Goal: Information Seeking & Learning: Learn about a topic

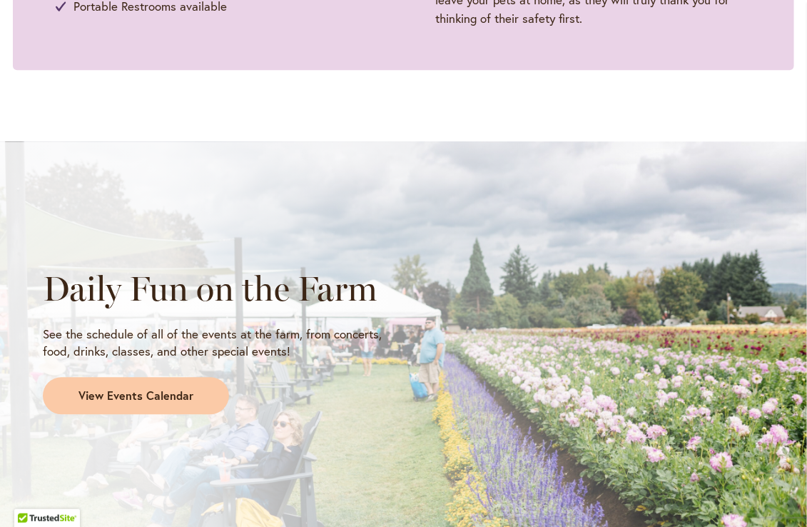
scroll to position [1070, 0]
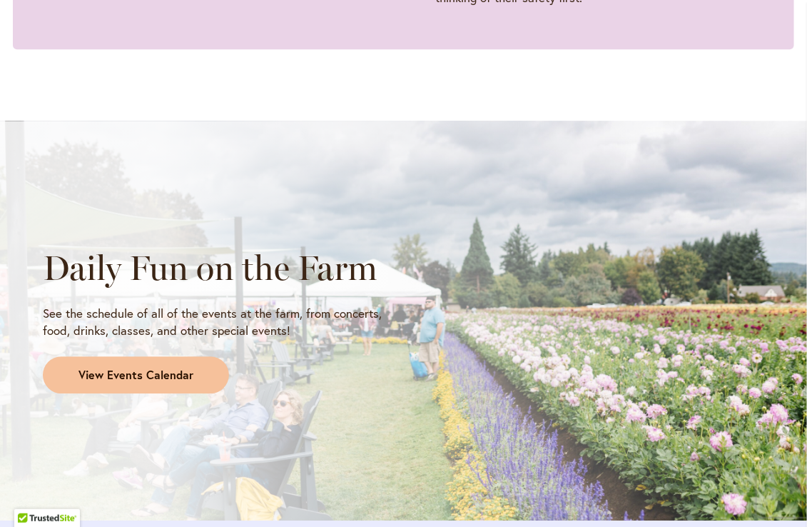
click at [148, 367] on span "View Events Calendar" at bounding box center [135, 375] width 115 height 16
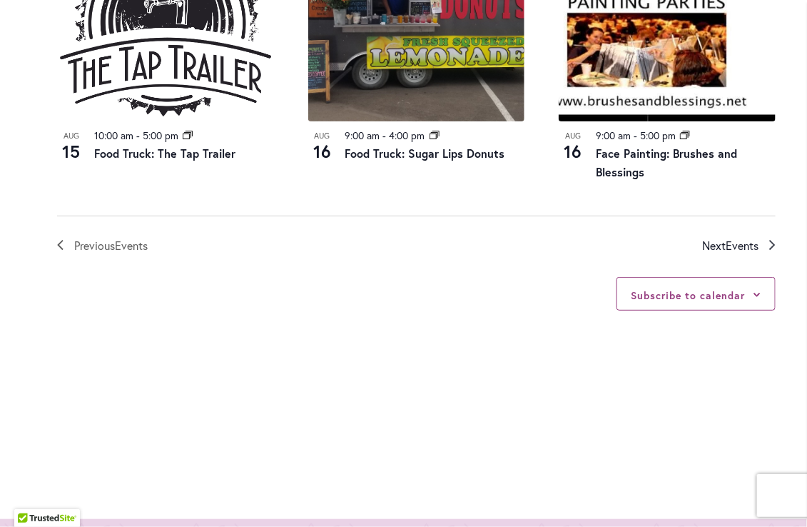
scroll to position [1640, 0]
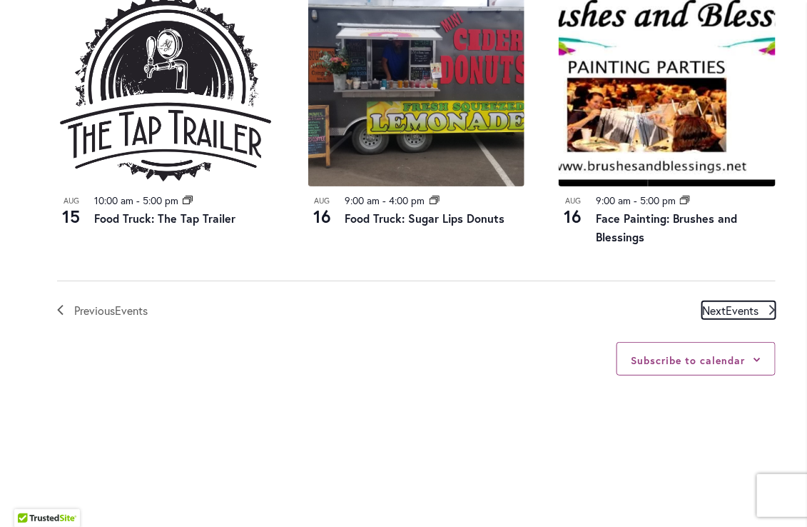
click at [742, 303] on span "Events" at bounding box center [742, 310] width 33 height 15
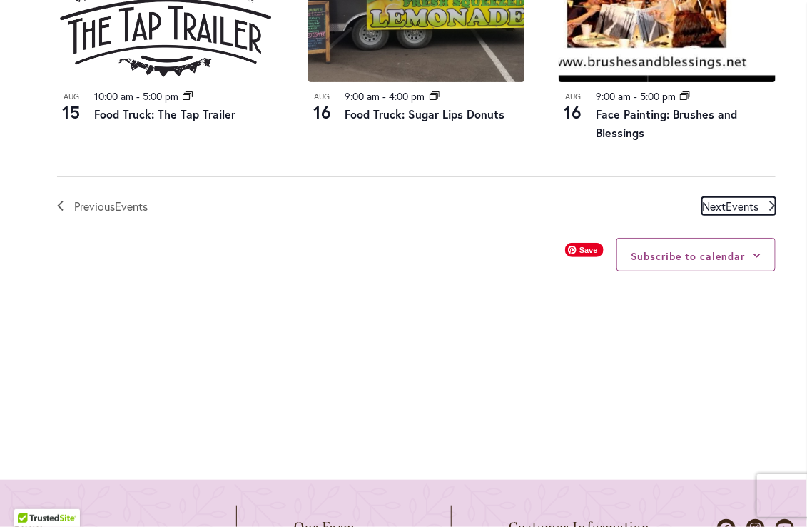
scroll to position [1745, 0]
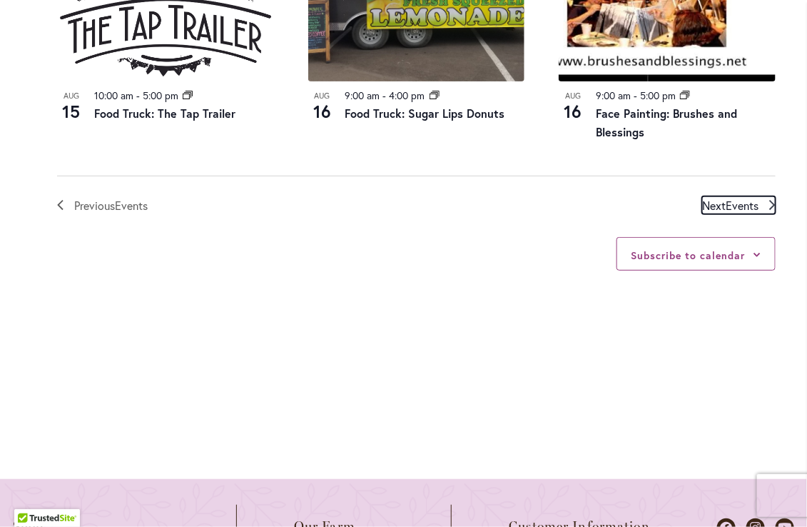
click at [724, 196] on span "Next Events" at bounding box center [730, 205] width 56 height 19
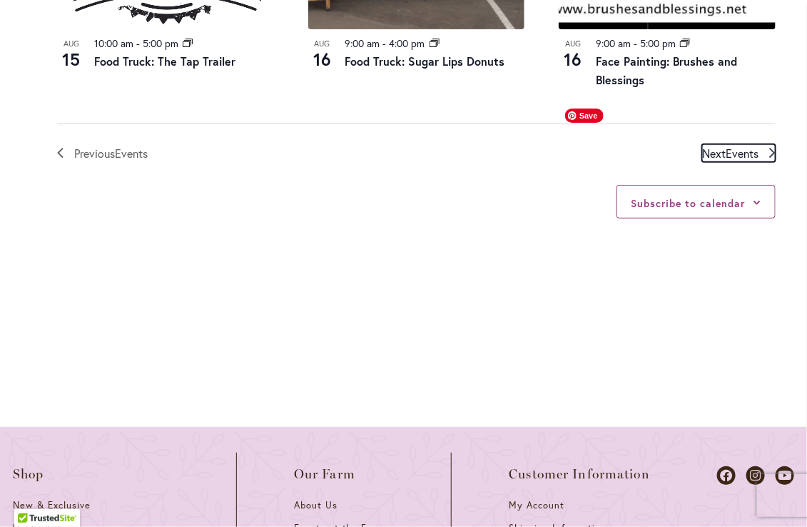
scroll to position [1817, 0]
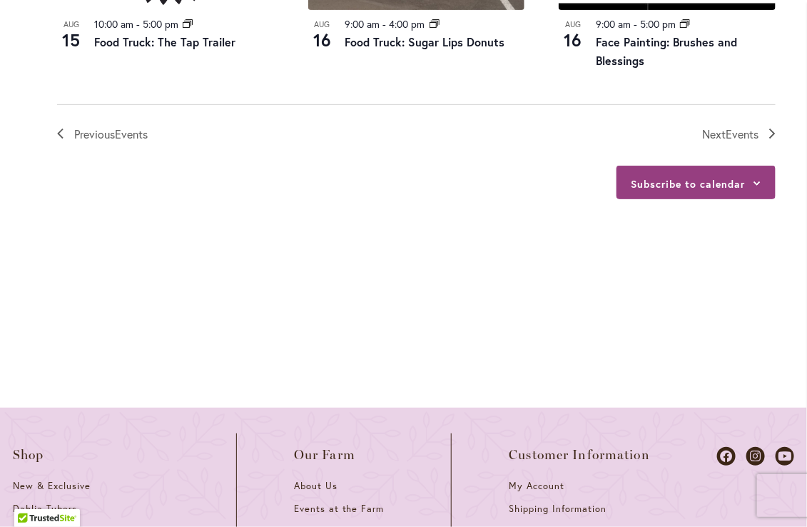
click at [758, 181] on icon at bounding box center [757, 183] width 7 height 4
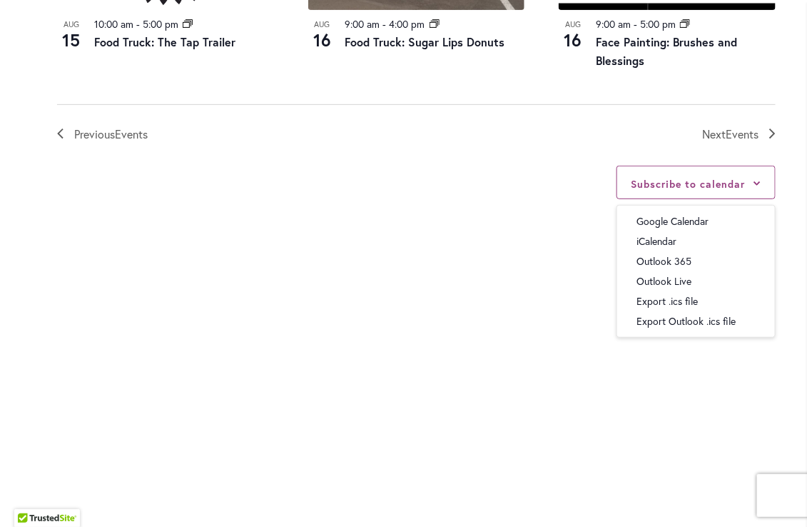
click at [499, 252] on div "Subscribe to calendar Google Calendar iCalendar Outlook 365 Outlook Live Export…" at bounding box center [416, 249] width 719 height 212
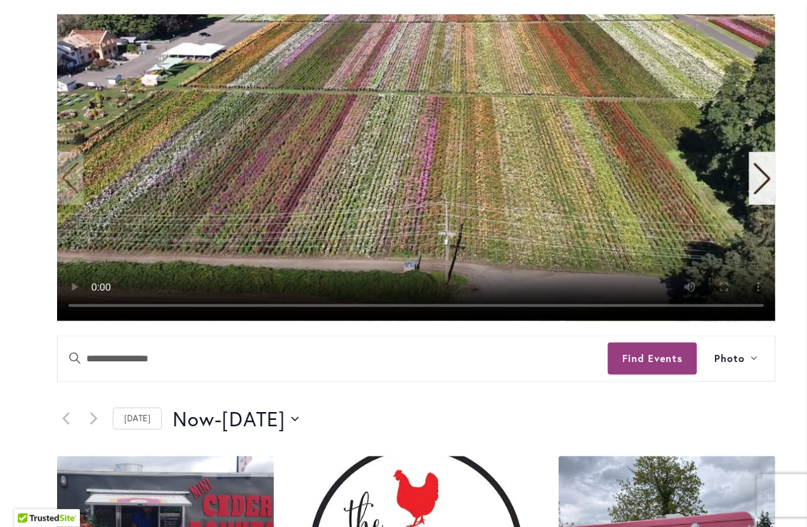
scroll to position [318, 0]
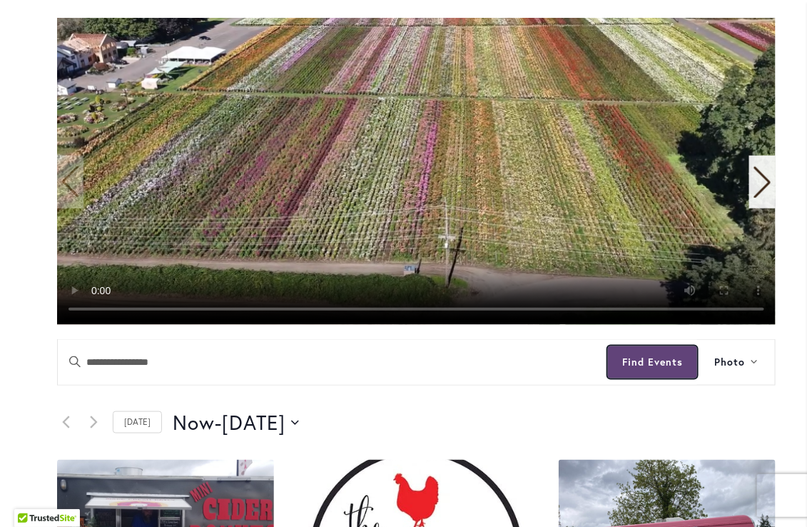
click at [641, 359] on button "Find Events" at bounding box center [652, 362] width 89 height 32
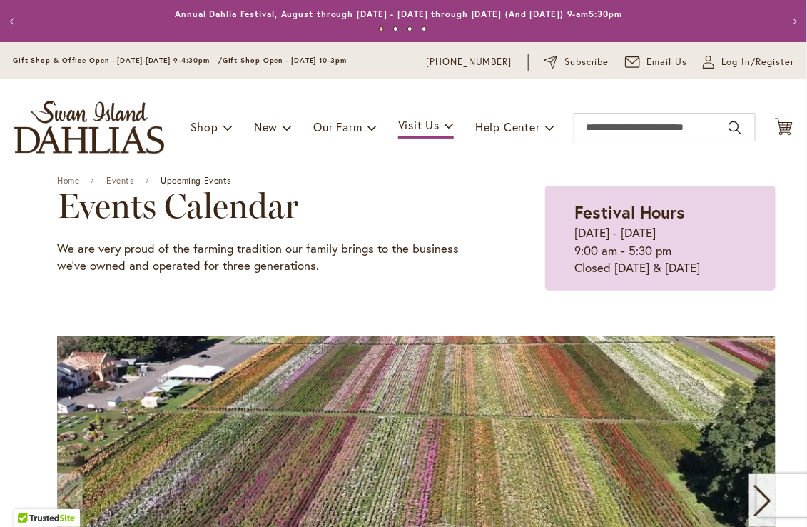
scroll to position [0, 0]
click at [522, 14] on link "Annual Dahlia Festival, August through [DATE] - [DATE] through [DATE] (And [DAT…" at bounding box center [398, 14] width 447 height 11
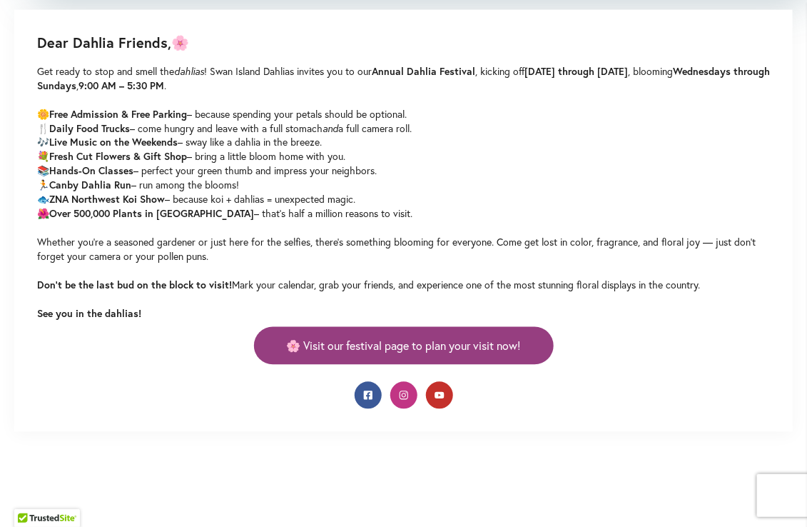
scroll to position [713, 0]
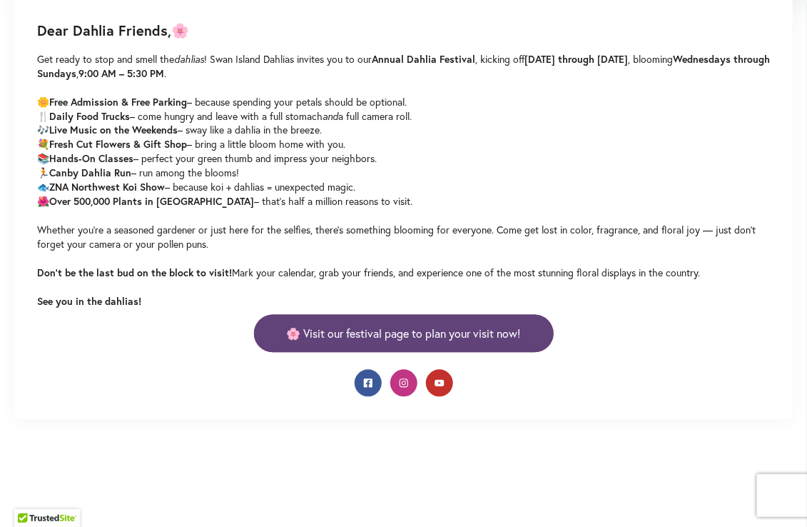
click at [382, 335] on span "🌸 Visit our festival page to plan your visit now!" at bounding box center [404, 333] width 234 height 16
